Goal: Task Accomplishment & Management: Manage account settings

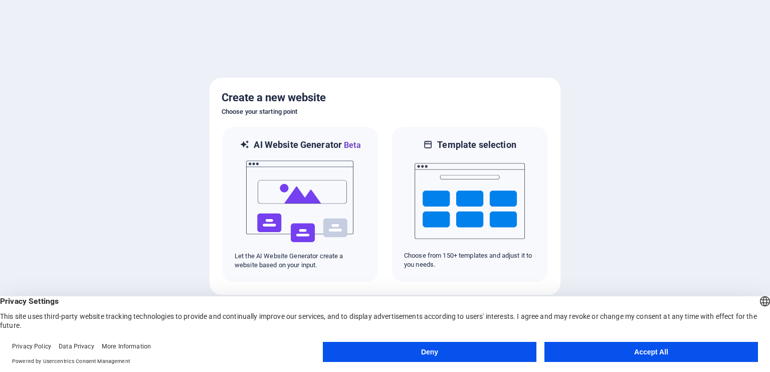
click at [478, 348] on button "Deny" at bounding box center [429, 352] width 213 height 20
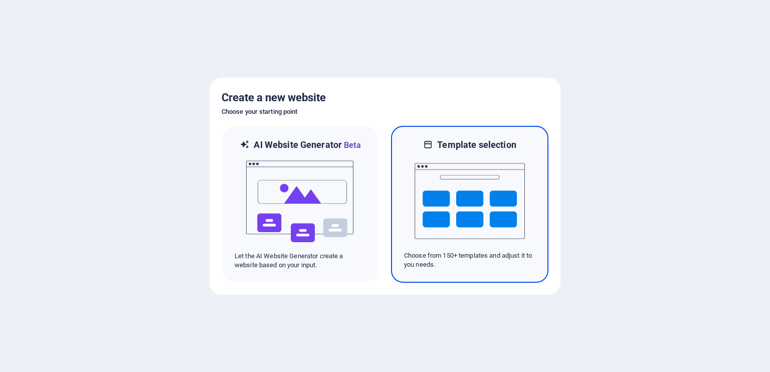
click at [472, 182] on img at bounding box center [469, 201] width 110 height 100
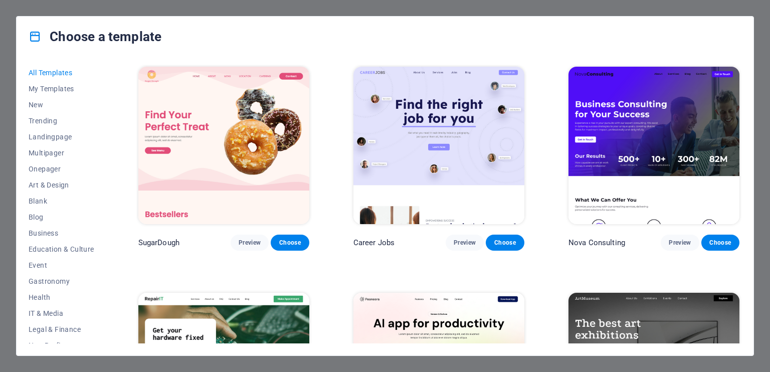
click at [641, 315] on img at bounding box center [653, 371] width 171 height 157
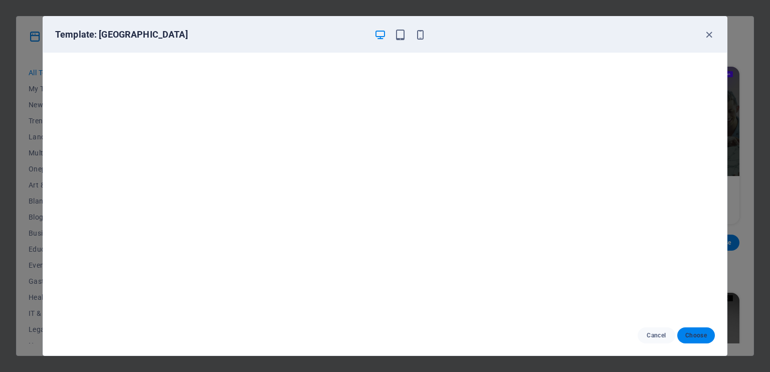
click at [700, 334] on span "Choose" at bounding box center [696, 335] width 22 height 8
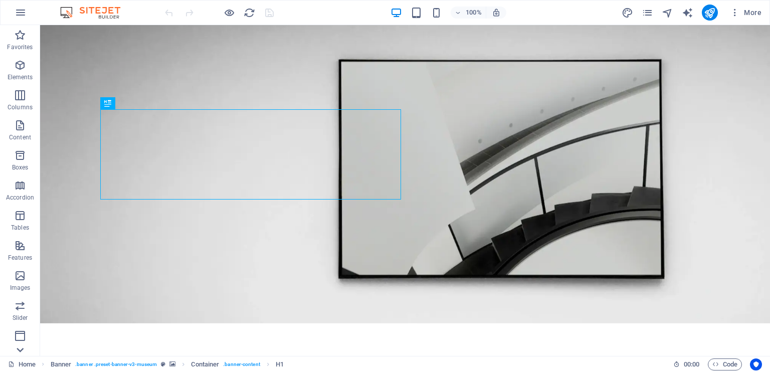
click at [19, 351] on icon at bounding box center [20, 350] width 7 height 5
click at [19, 351] on p "Collections" at bounding box center [20, 348] width 31 height 8
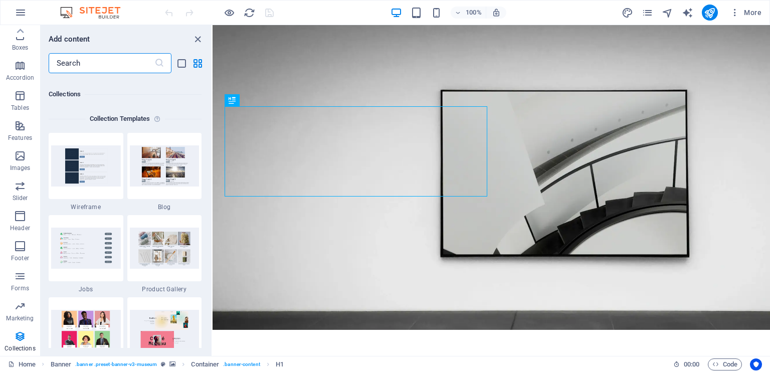
scroll to position [9174, 0]
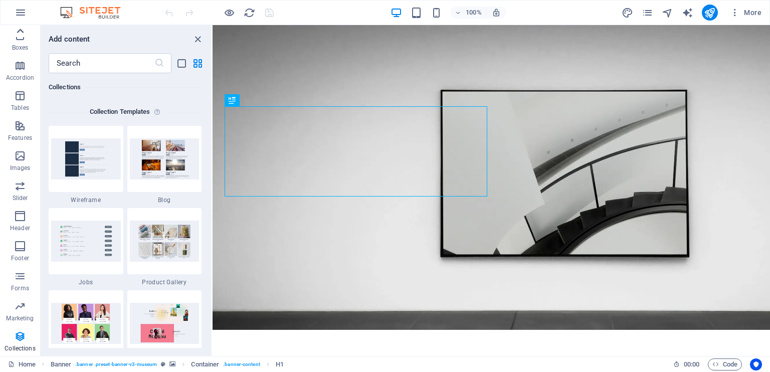
click at [20, 28] on icon at bounding box center [20, 31] width 14 height 14
click at [21, 7] on icon "button" at bounding box center [21, 13] width 12 height 12
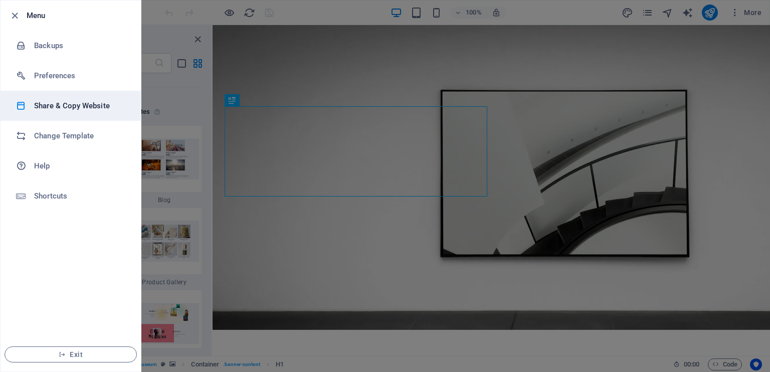
click at [65, 103] on h6 "Share & Copy Website" at bounding box center [80, 106] width 93 height 12
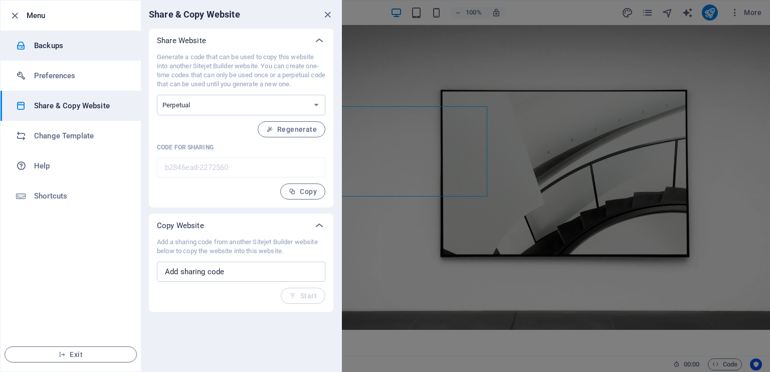
click at [65, 45] on h6 "Backups" at bounding box center [80, 46] width 93 height 12
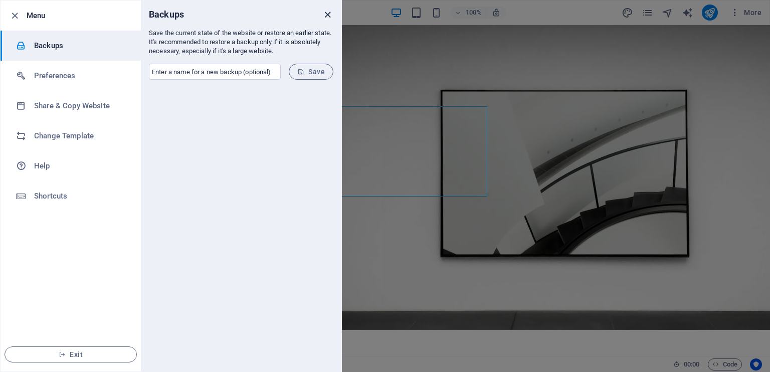
click at [327, 12] on icon "close" at bounding box center [328, 15] width 12 height 12
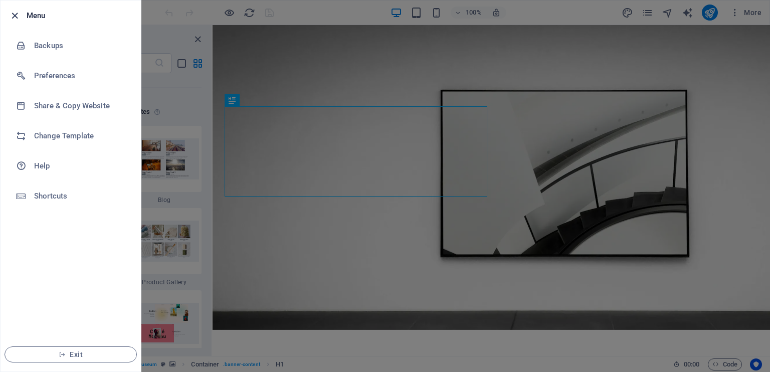
click at [18, 13] on icon "button" at bounding box center [15, 16] width 12 height 12
